Goal: Task Accomplishment & Management: Use online tool/utility

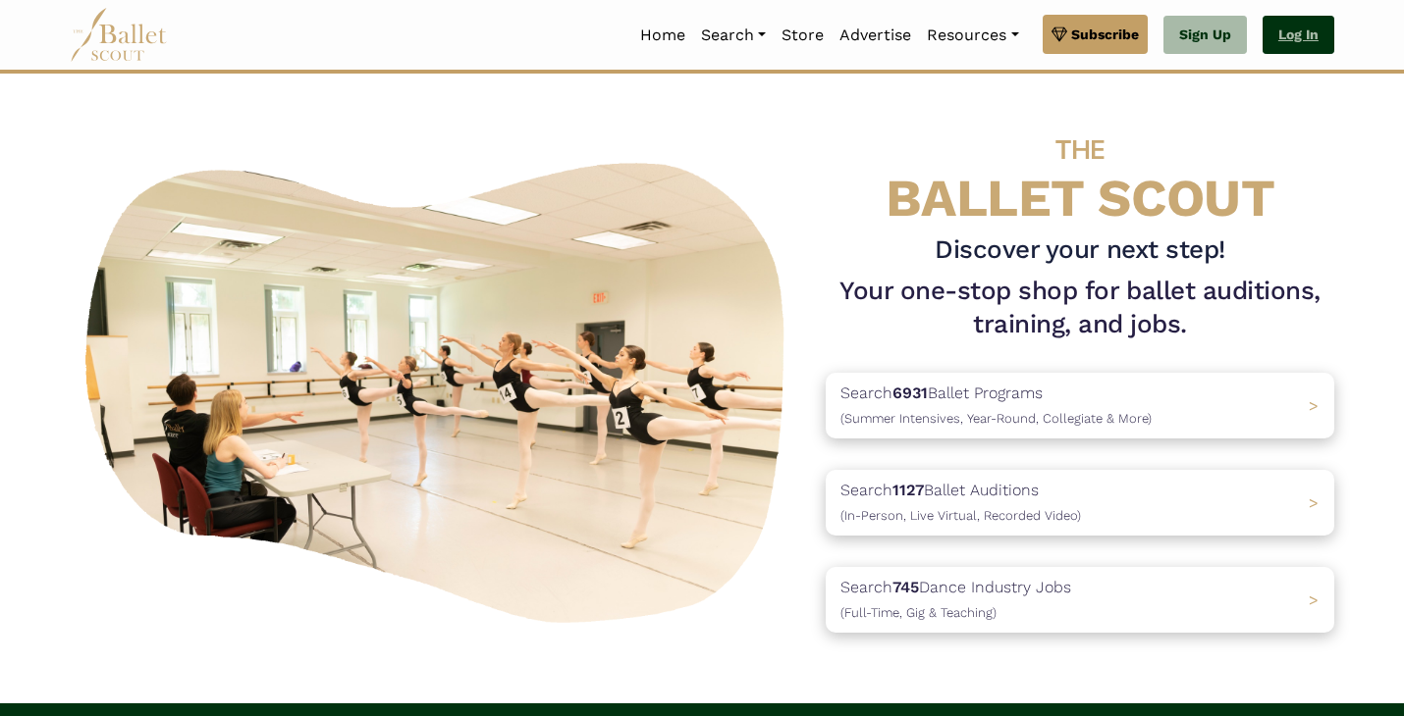
click at [1293, 26] on link "Log In" at bounding box center [1298, 35] width 72 height 39
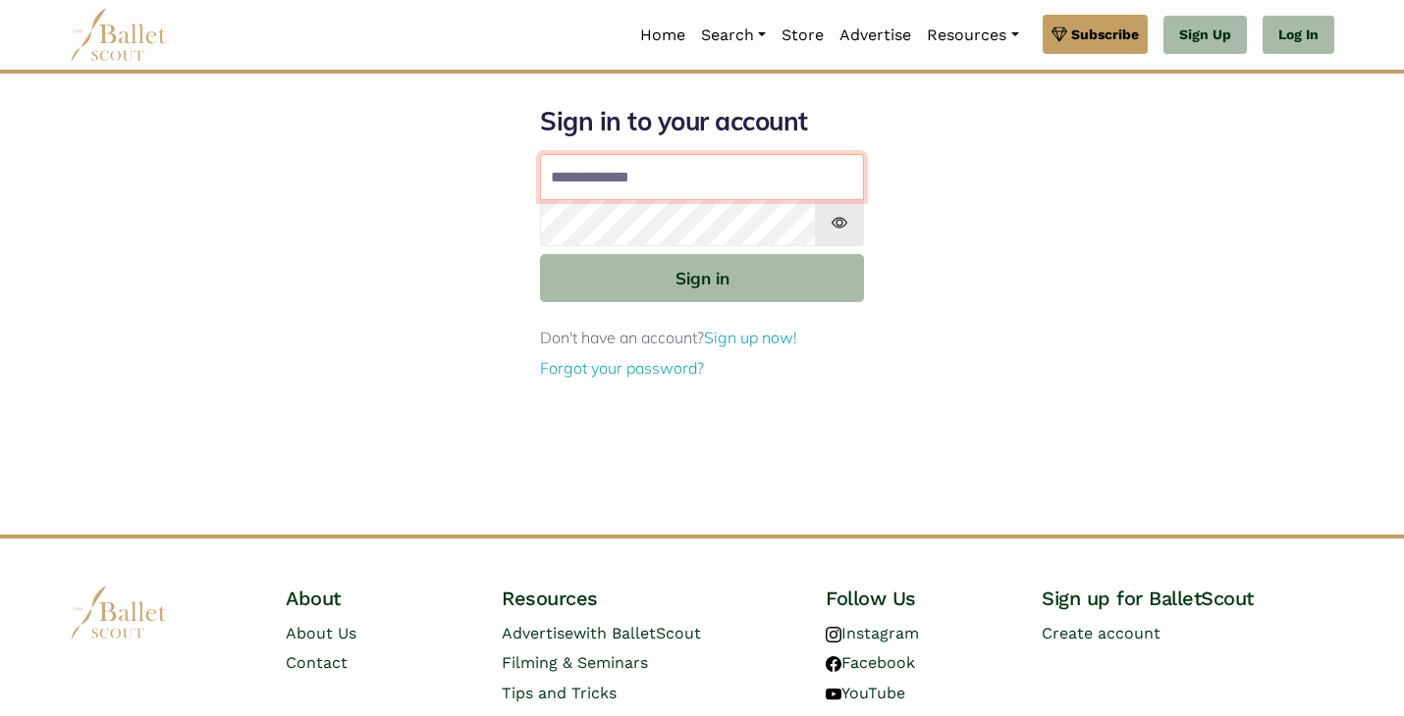
click at [667, 157] on input "Email address" at bounding box center [702, 177] width 324 height 47
type input "**********"
click at [540, 254] on button "Sign in" at bounding box center [702, 278] width 324 height 48
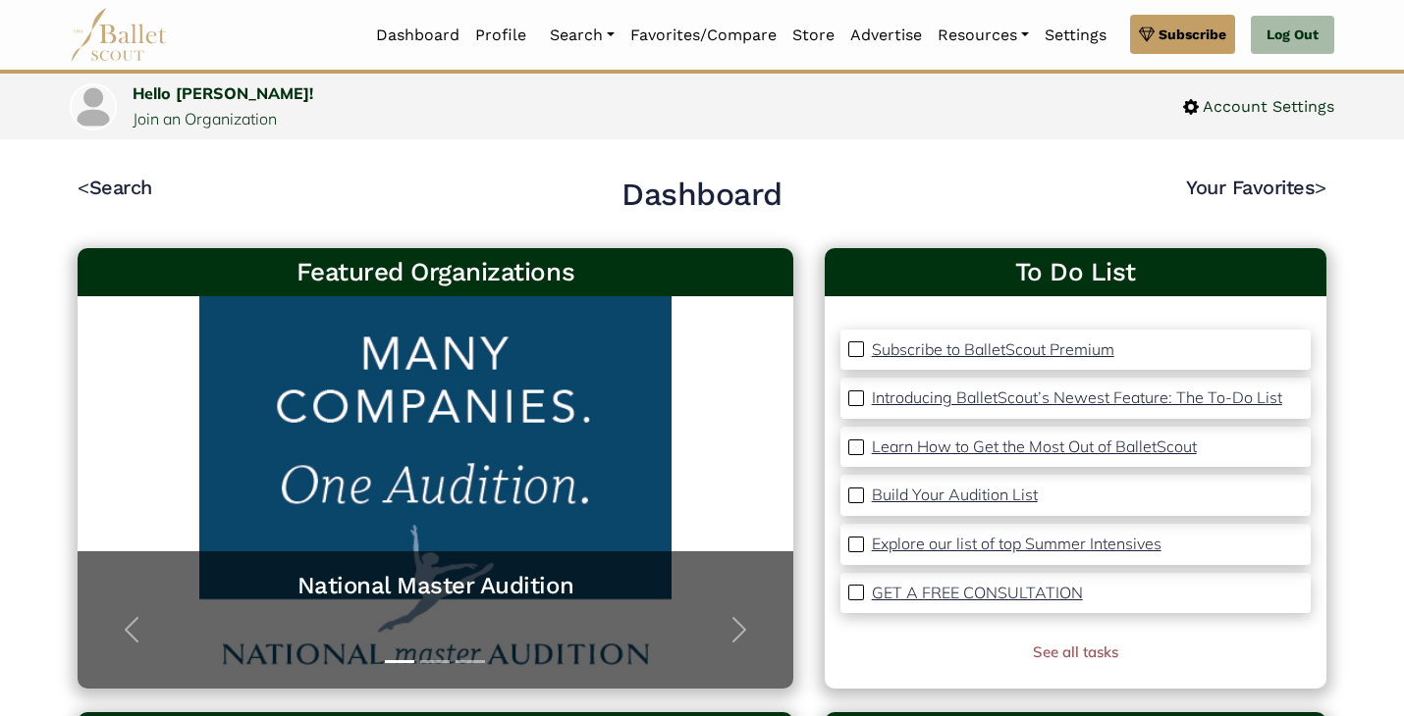
scroll to position [15, 0]
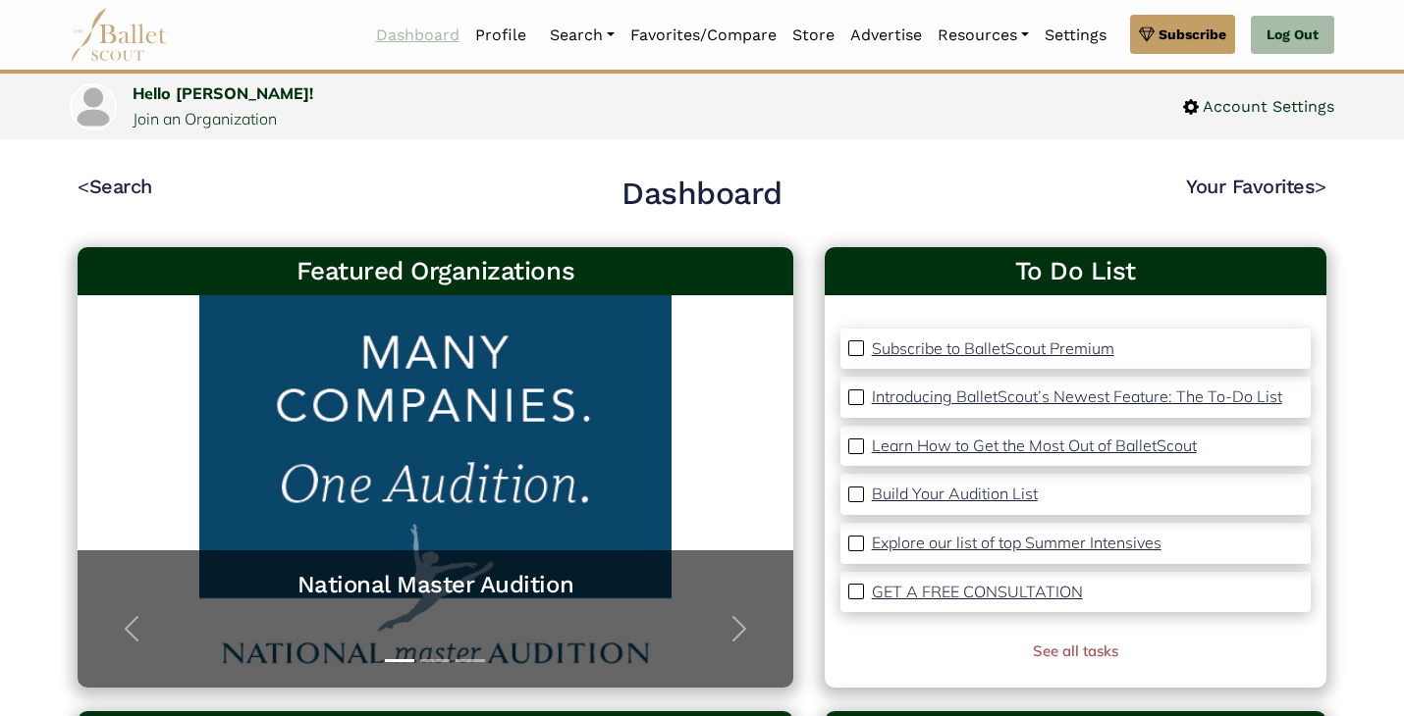
click at [417, 26] on link "Dashboard" at bounding box center [417, 35] width 99 height 41
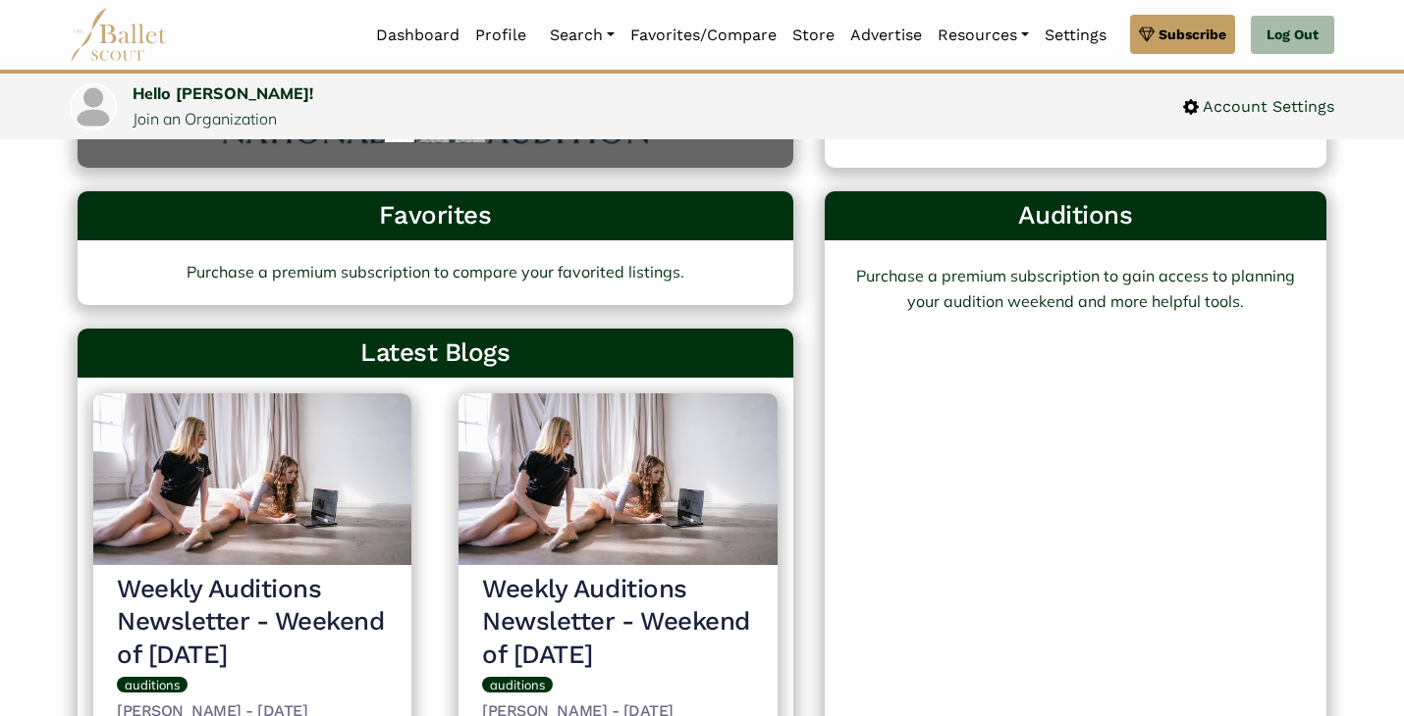
scroll to position [477, 0]
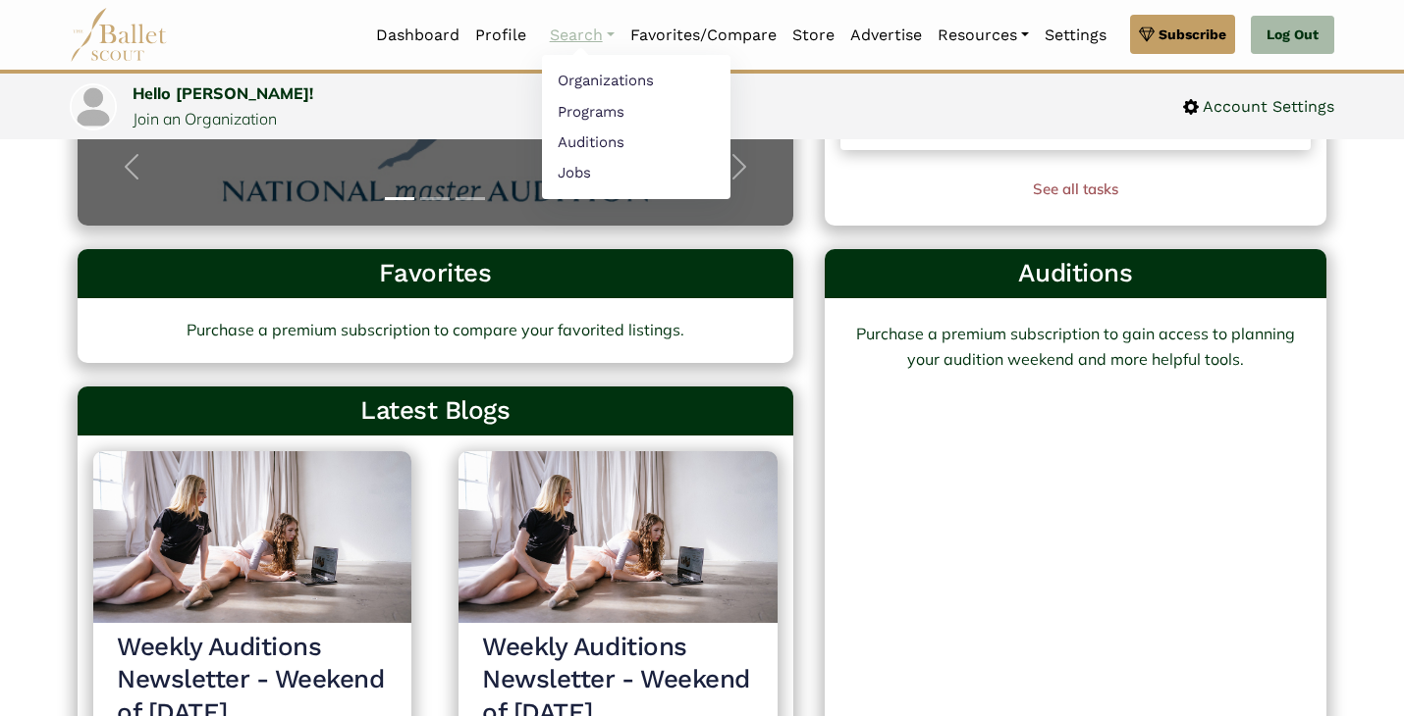
click at [580, 40] on link "Search" at bounding box center [582, 35] width 80 height 41
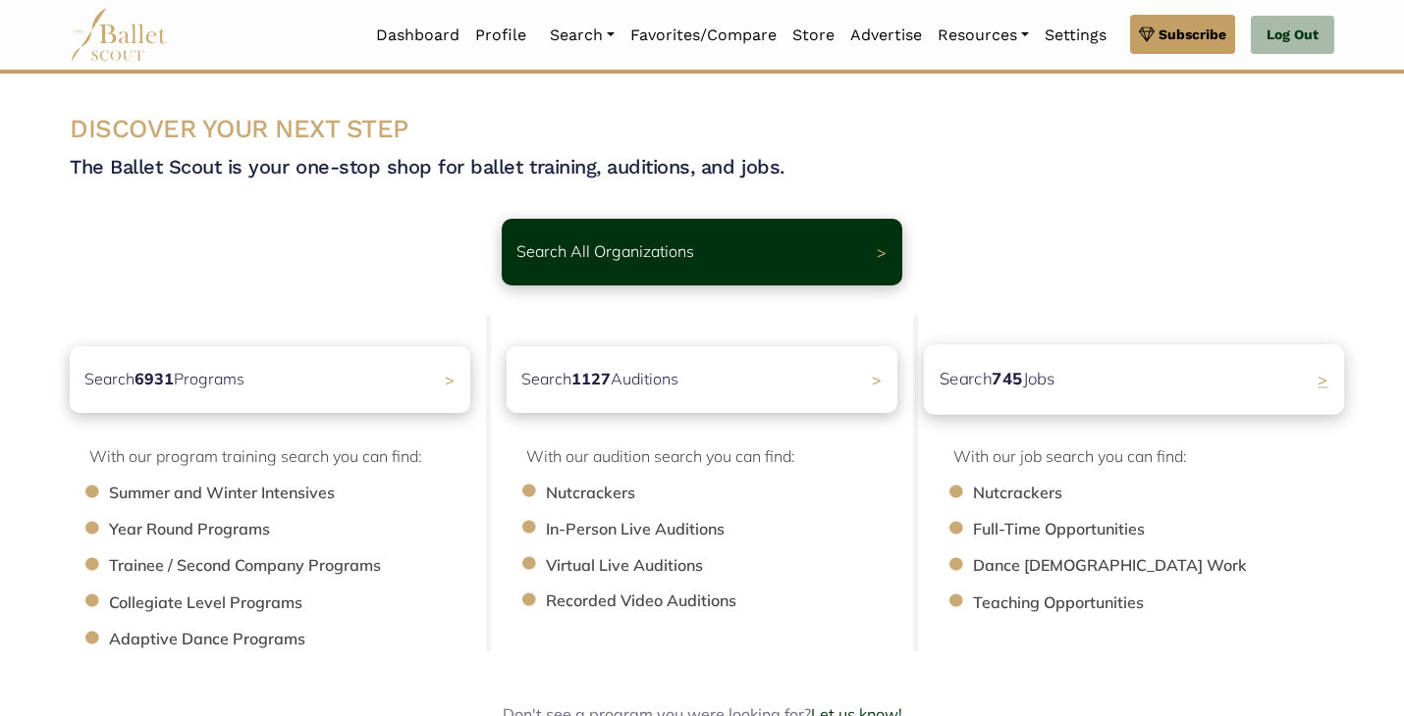
click at [1098, 386] on div "Search 745 Jobs >" at bounding box center [1134, 379] width 420 height 70
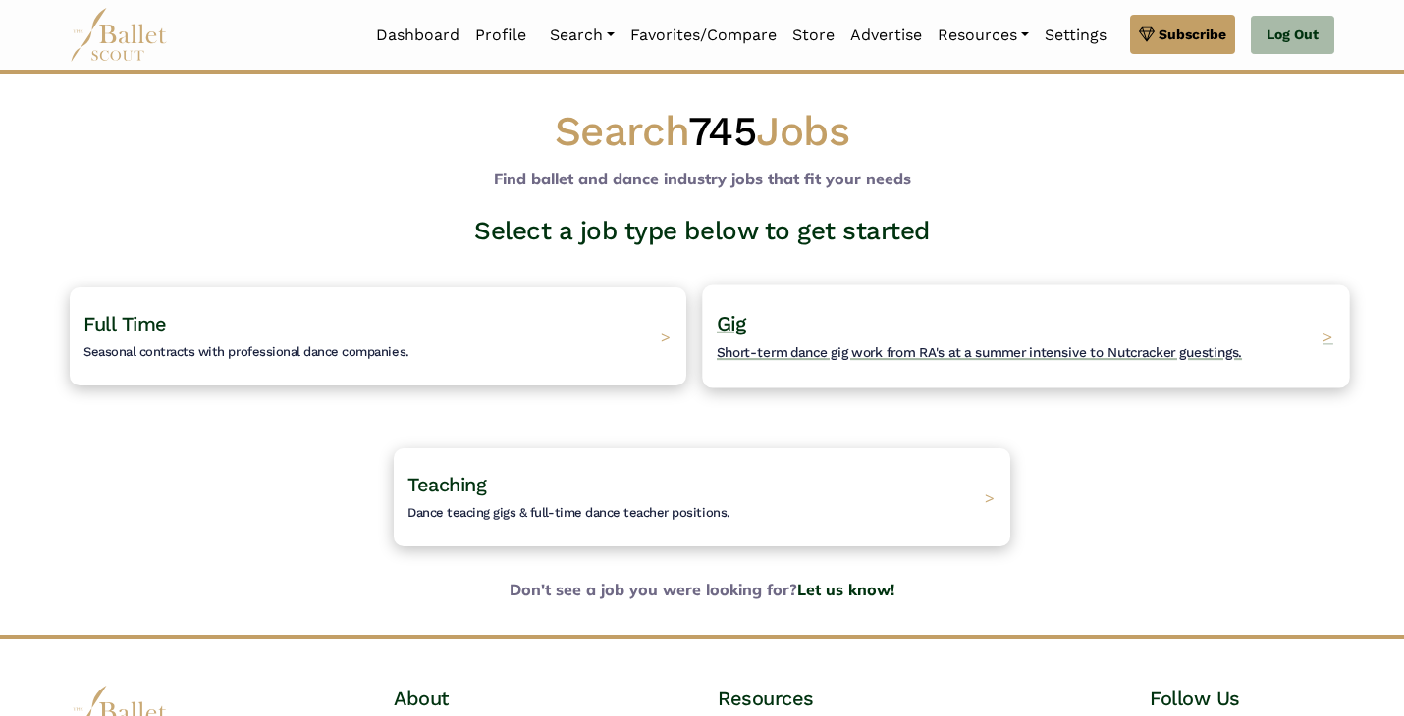
click at [776, 306] on div "Gig Short-term dance gig work from RA's at a summer intensive to Nutcracker gue…" at bounding box center [1025, 336] width 647 height 103
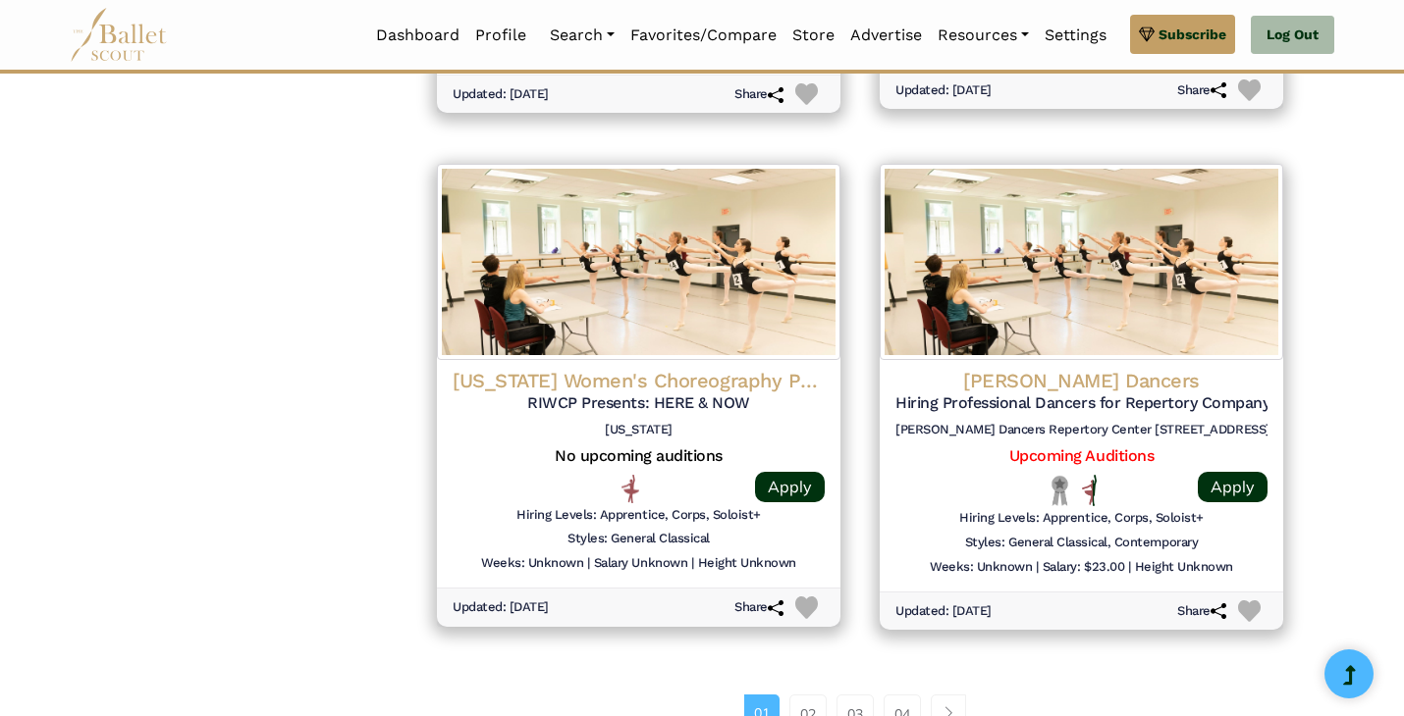
scroll to position [2410, 0]
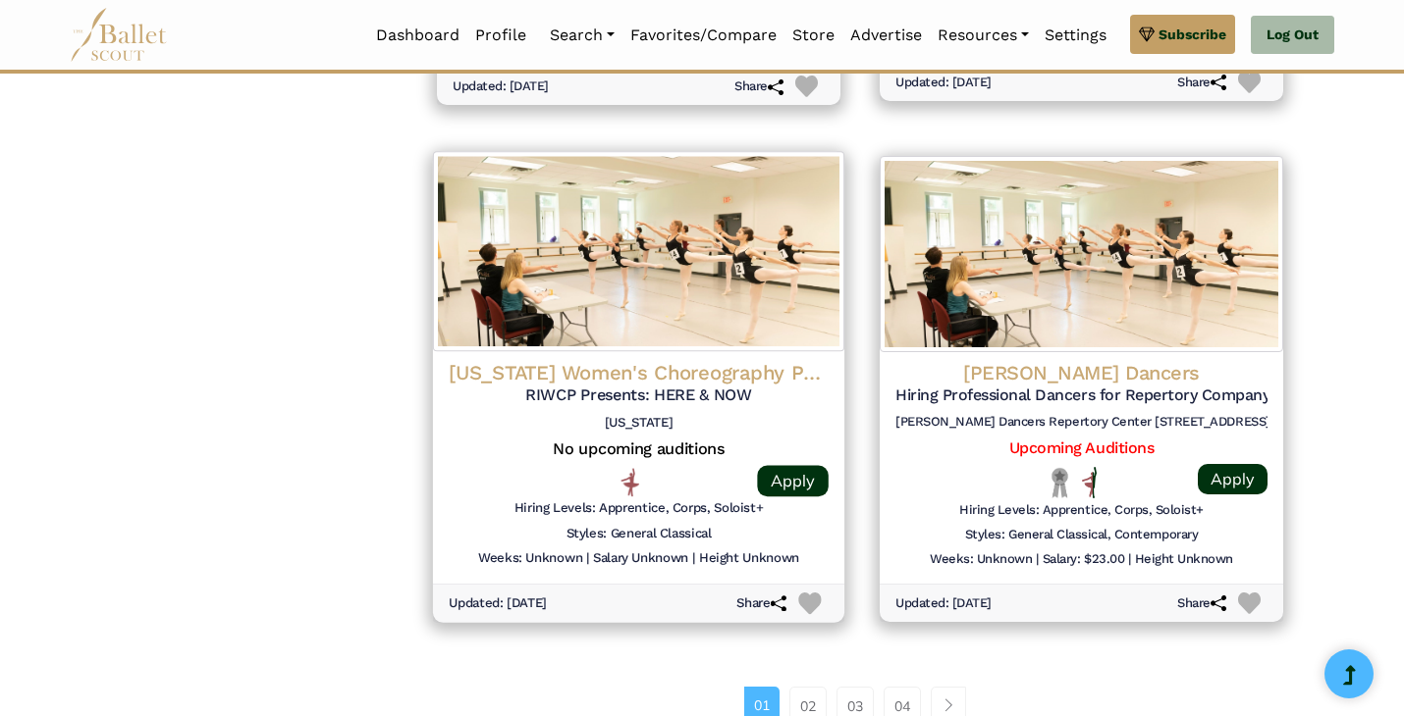
click at [747, 360] on h4 "[US_STATE] Women's Choreography Project" at bounding box center [639, 373] width 380 height 26
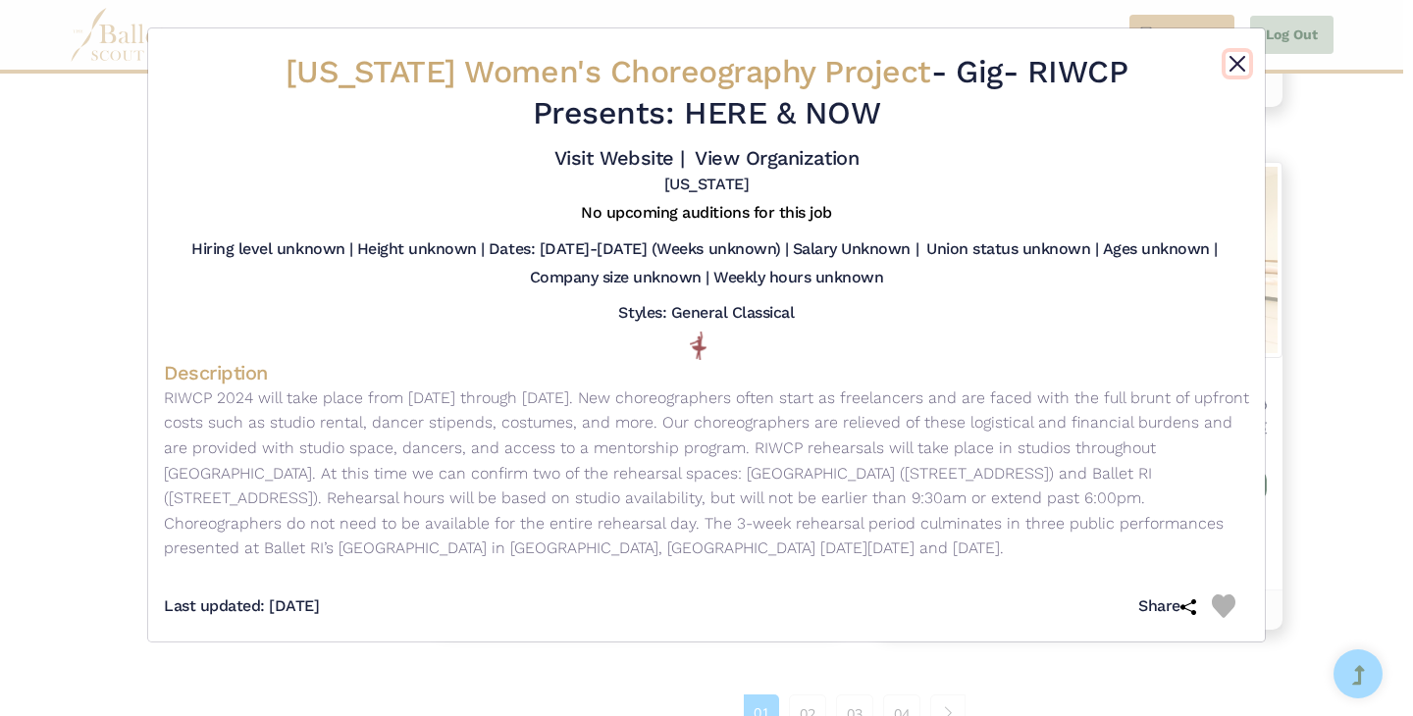
click at [1235, 55] on button "Close" at bounding box center [1238, 64] width 24 height 24
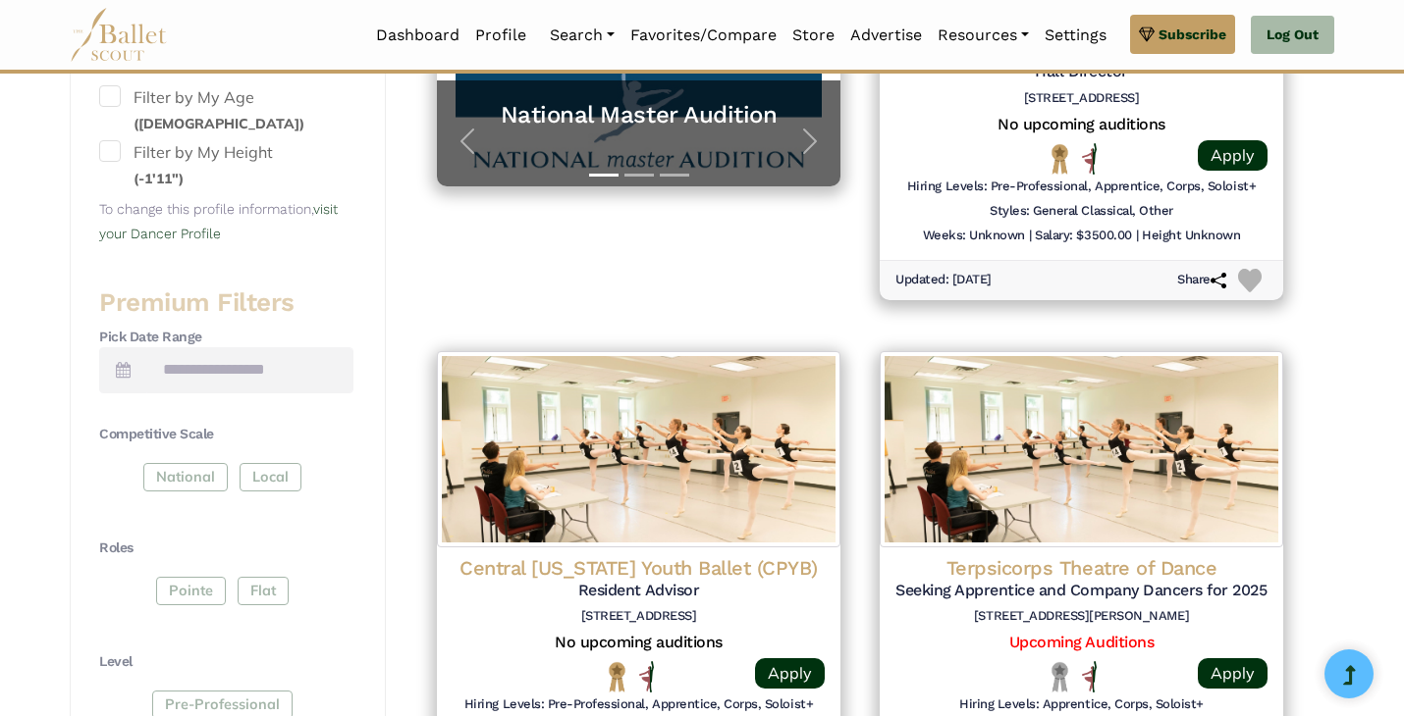
scroll to position [0, 0]
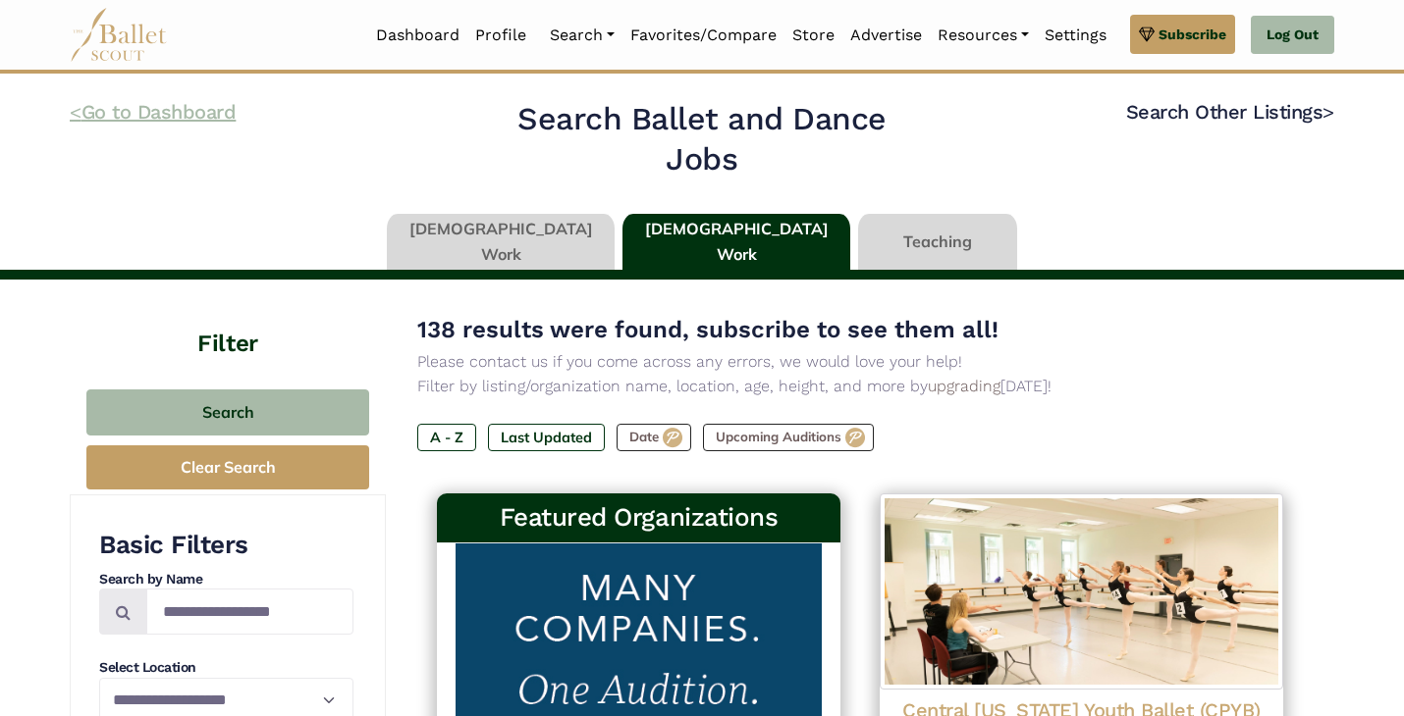
click at [188, 121] on link "< Go to Dashboard" at bounding box center [153, 112] width 166 height 24
